Goal: Book appointment/travel/reservation

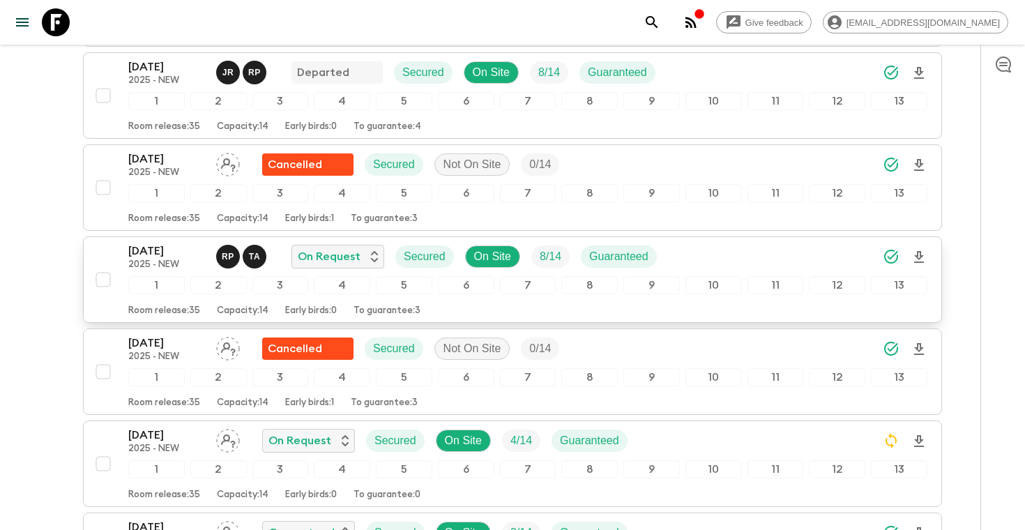
scroll to position [747, 0]
click at [917, 254] on icon "Download Onboarding" at bounding box center [919, 257] width 10 height 12
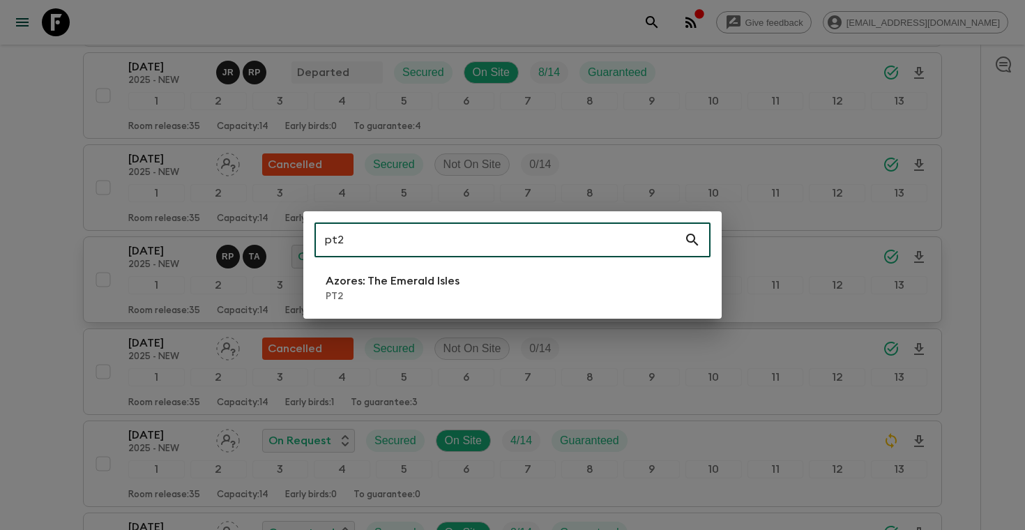
type input "pt2"
click at [433, 277] on p "Azores: The Emerald Isles" at bounding box center [393, 281] width 134 height 17
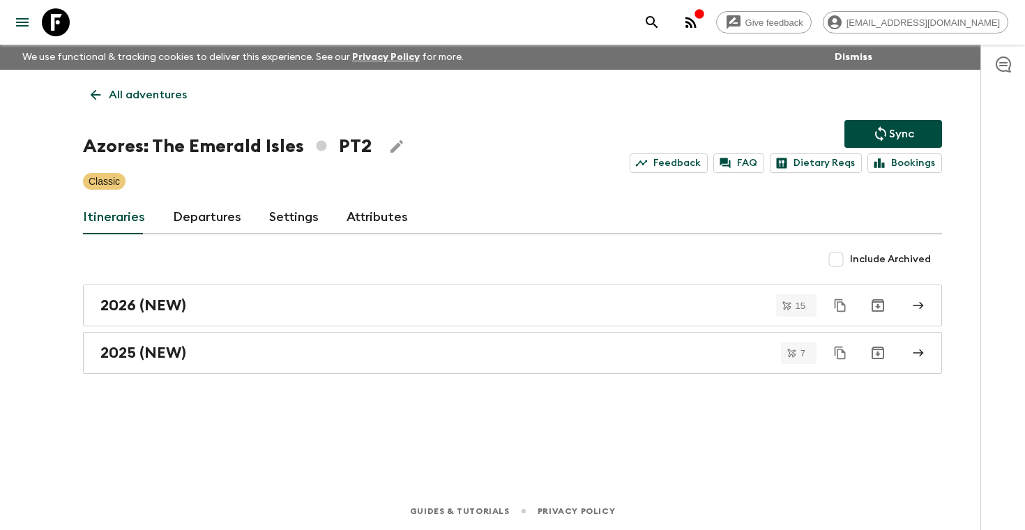
click at [197, 215] on link "Departures" at bounding box center [207, 217] width 68 height 33
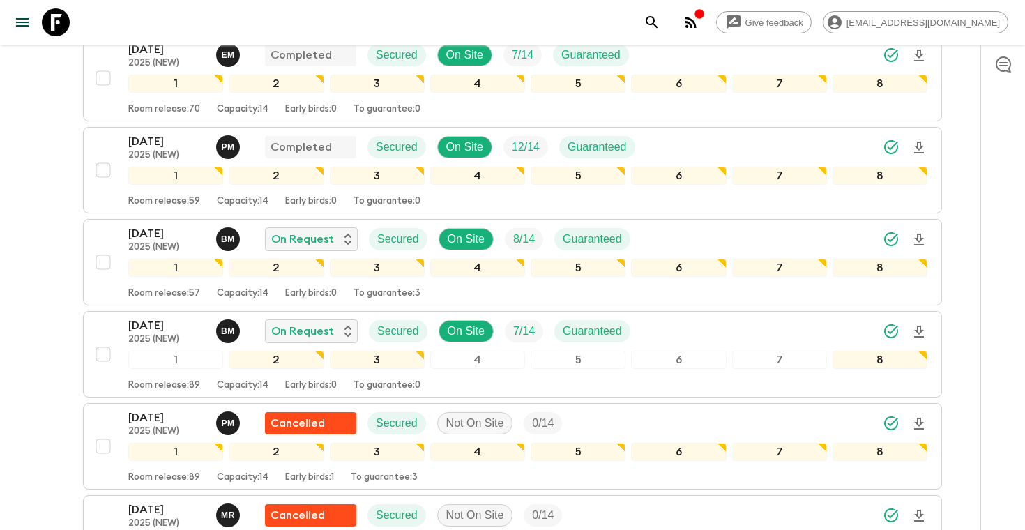
scroll to position [400, 0]
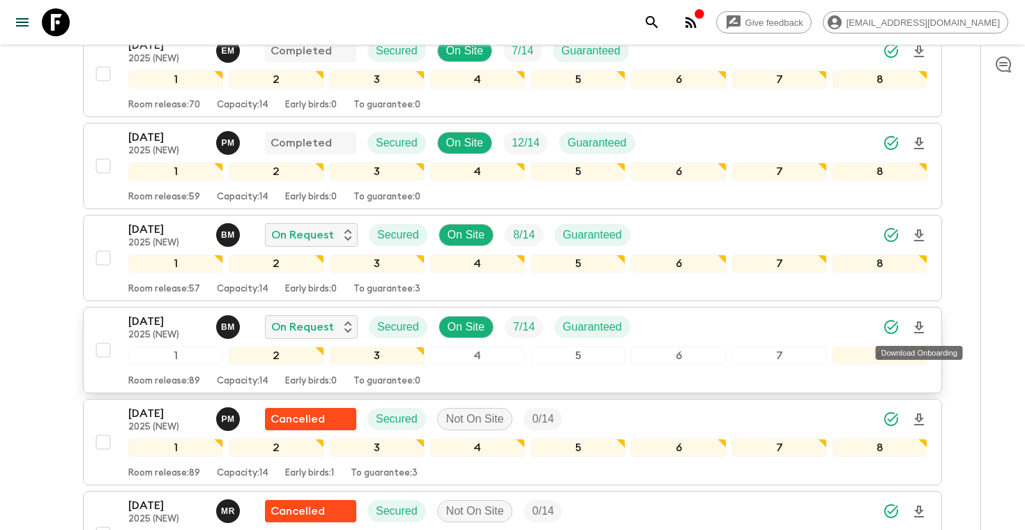
click at [921, 323] on icon "Download Onboarding" at bounding box center [919, 327] width 17 height 17
